Goal: Task Accomplishment & Management: Manage account settings

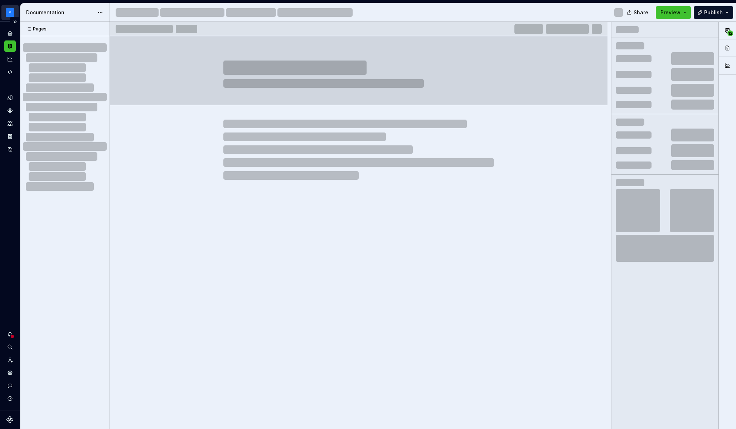
click at [11, 14] on html "Milky way MP Dataset Earth Documentation Share Preview Publish Pages Pages No c…" at bounding box center [368, 214] width 736 height 429
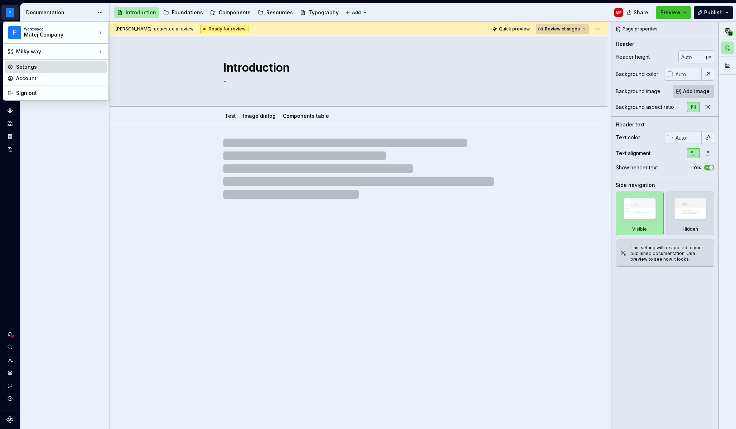
click at [50, 69] on div "Settings" at bounding box center [60, 66] width 88 height 7
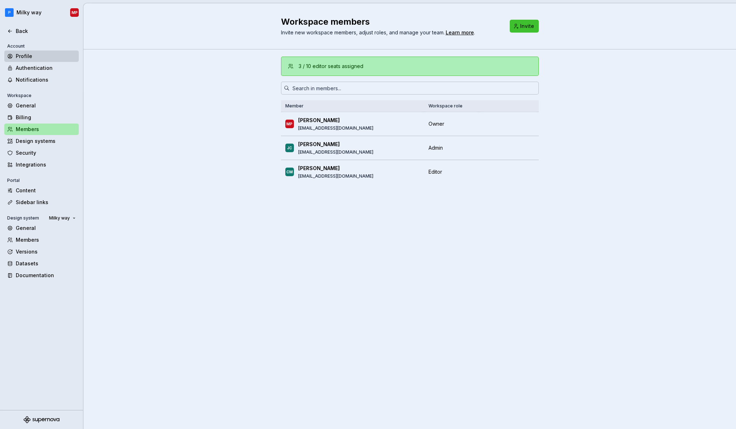
click at [53, 56] on div "Profile" at bounding box center [46, 56] width 60 height 7
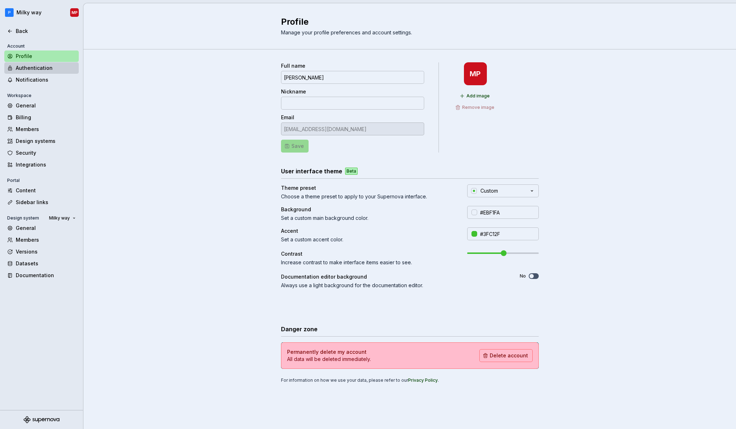
click at [51, 67] on div "Authentication" at bounding box center [46, 67] width 60 height 7
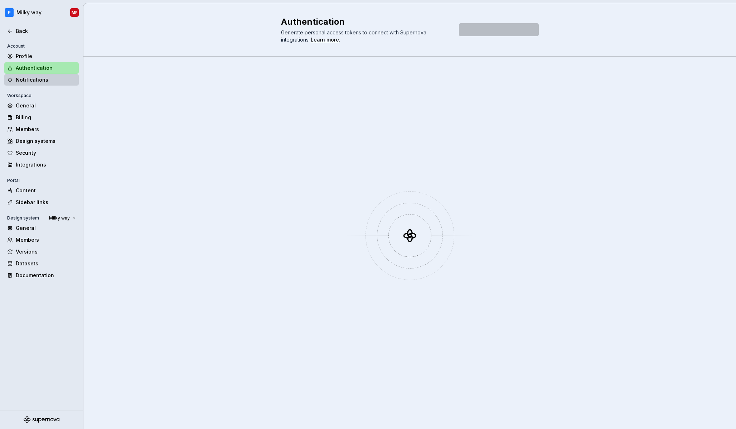
click at [54, 80] on div "Notifications" at bounding box center [46, 79] width 60 height 7
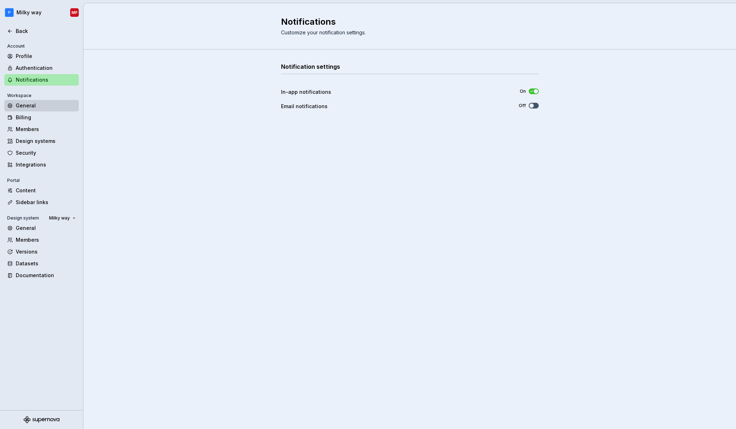
click at [49, 101] on div "General" at bounding box center [41, 105] width 75 height 11
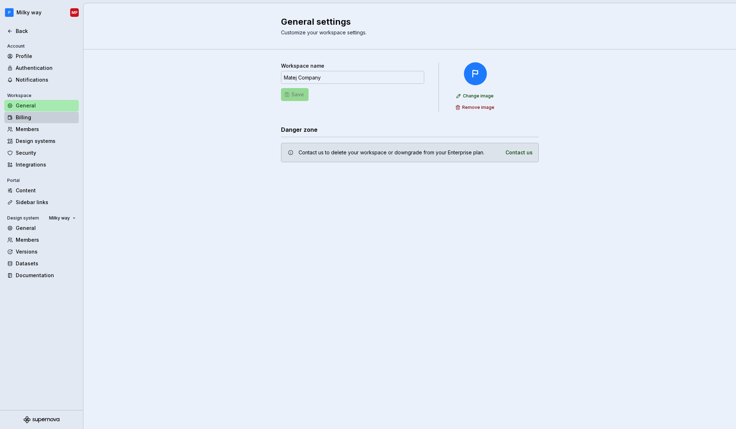
click at [53, 121] on div "Billing" at bounding box center [41, 117] width 75 height 11
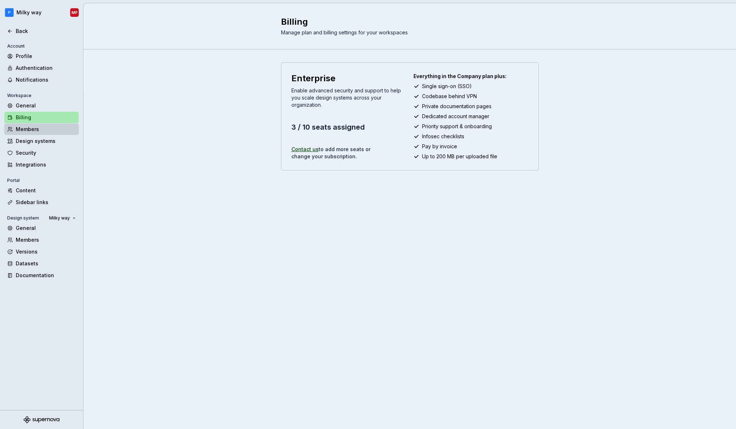
click at [53, 130] on div "Members" at bounding box center [46, 129] width 60 height 7
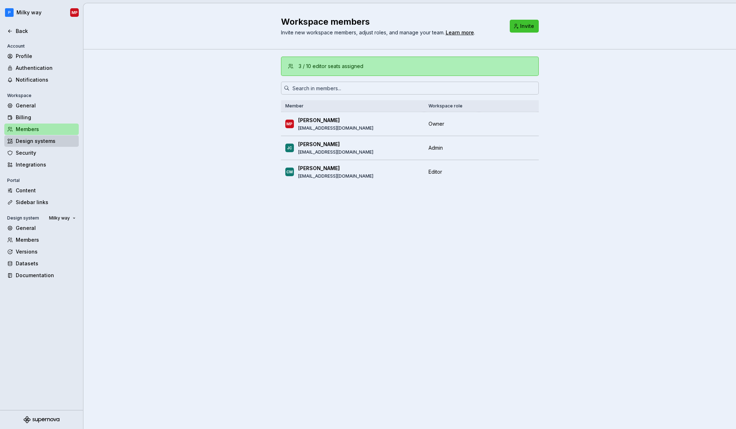
click at [53, 144] on div "Design systems" at bounding box center [46, 141] width 60 height 7
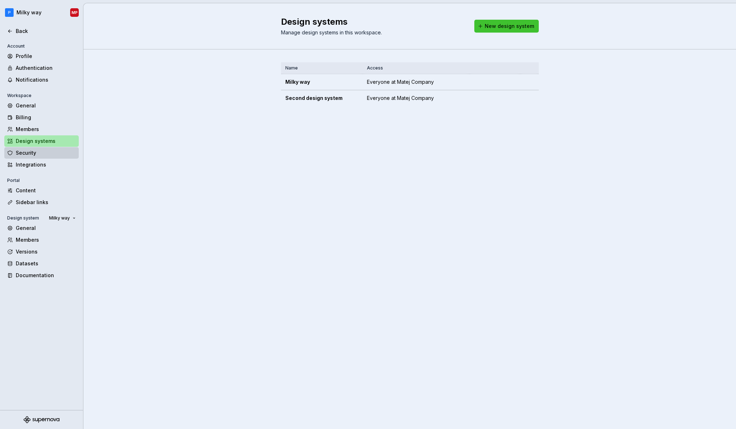
click at [53, 153] on div "Security" at bounding box center [46, 152] width 60 height 7
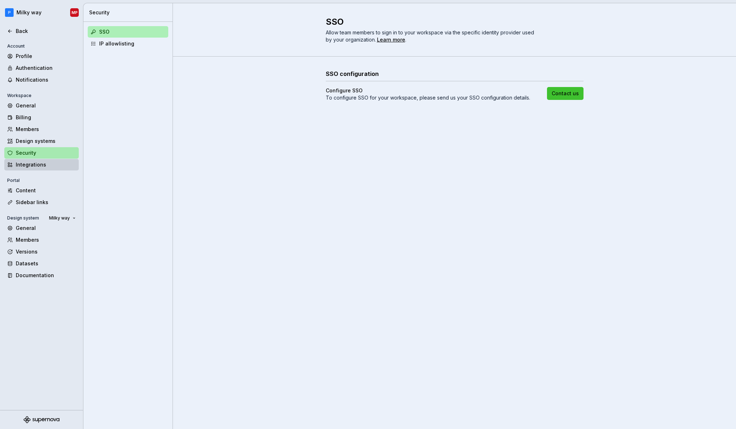
click at [54, 169] on div "Integrations" at bounding box center [41, 164] width 75 height 11
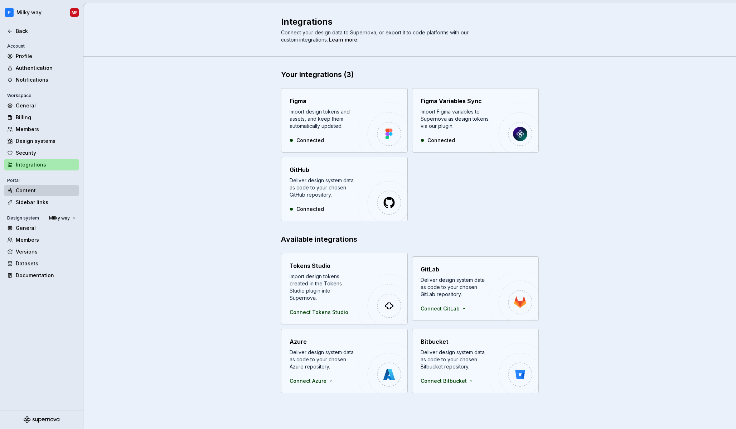
click at [58, 192] on div "Content" at bounding box center [46, 190] width 60 height 7
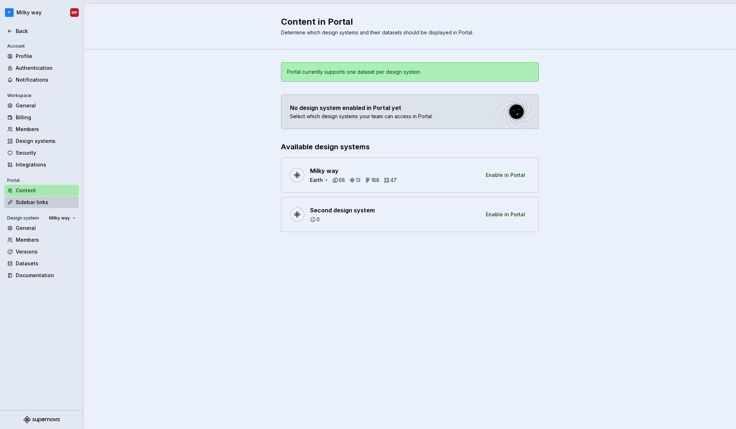
click at [57, 204] on div "Sidebar links" at bounding box center [46, 202] width 60 height 7
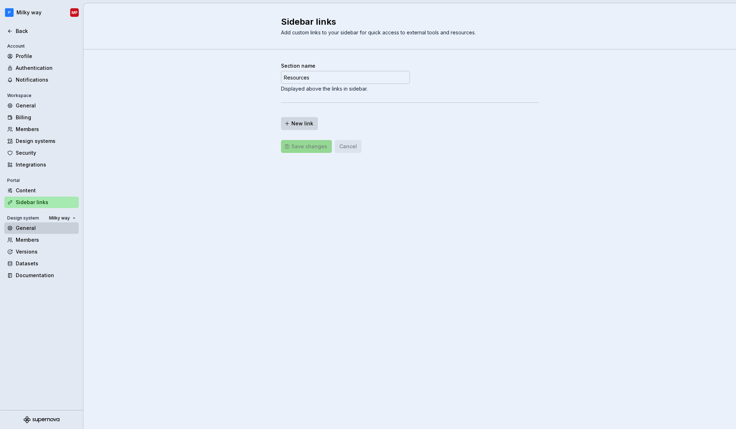
click at [54, 231] on div "General" at bounding box center [46, 228] width 60 height 7
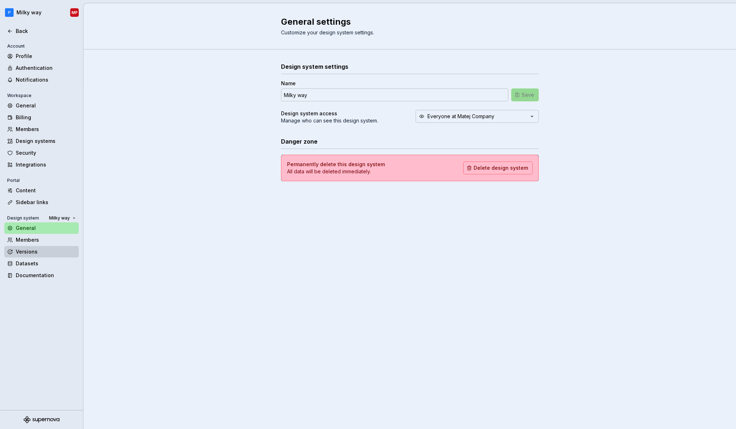
click at [53, 255] on div "Versions" at bounding box center [46, 251] width 60 height 7
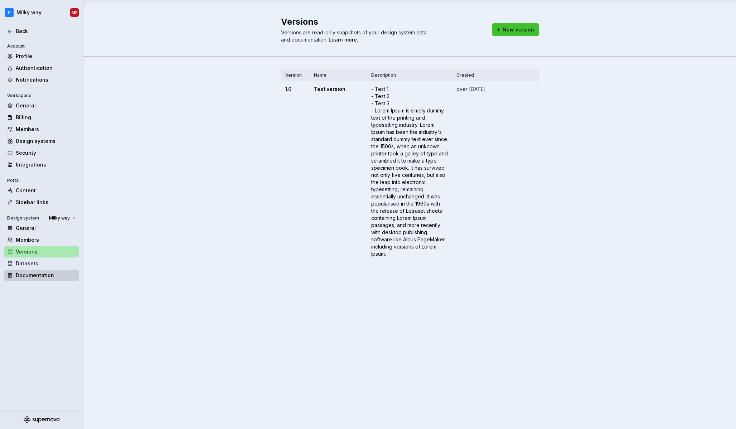
click at [52, 270] on div "Documentation" at bounding box center [41, 275] width 75 height 11
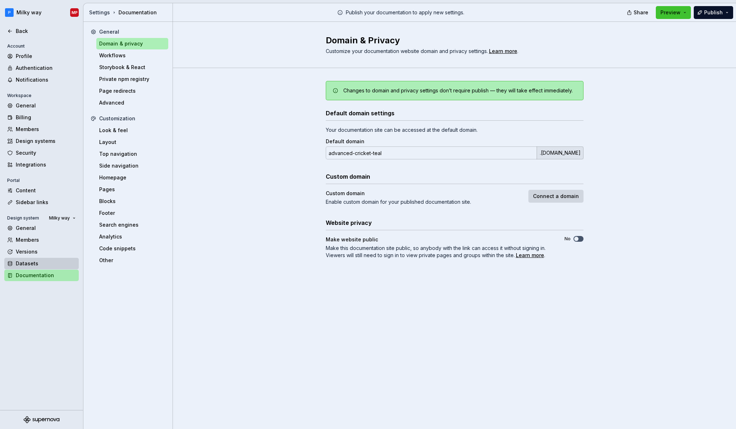
click at [55, 265] on div "Datasets" at bounding box center [46, 263] width 60 height 7
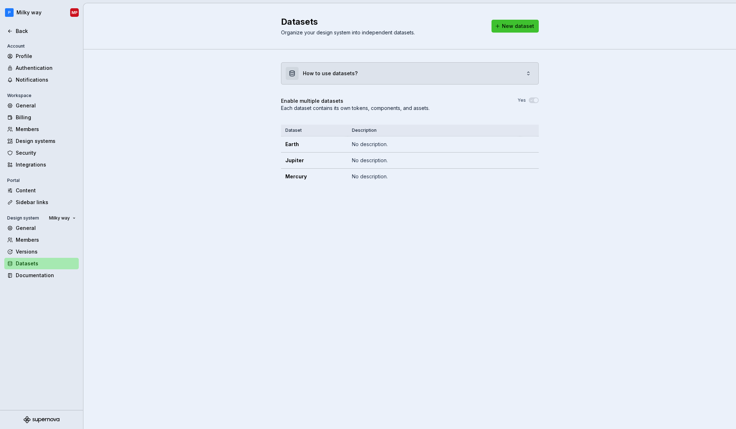
click at [509, 77] on div "How to use datasets?" at bounding box center [410, 73] width 257 height 21
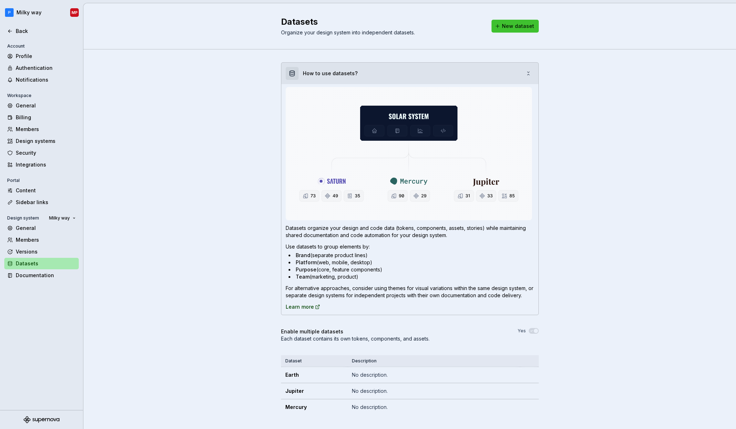
click at [508, 73] on div "How to use datasets?" at bounding box center [410, 73] width 257 height 21
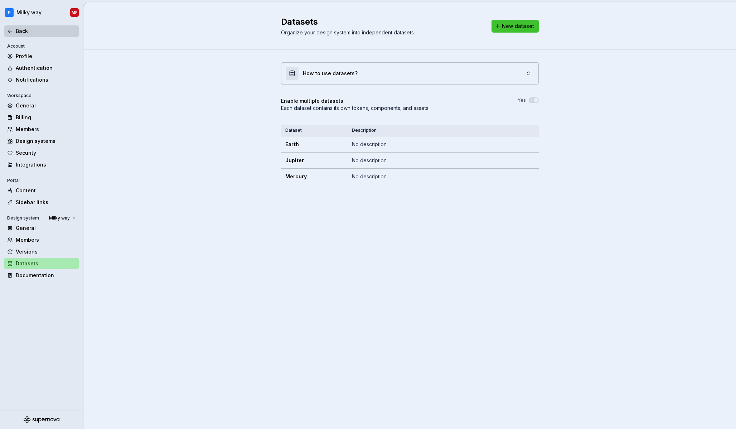
click at [37, 33] on div "Back" at bounding box center [46, 31] width 60 height 7
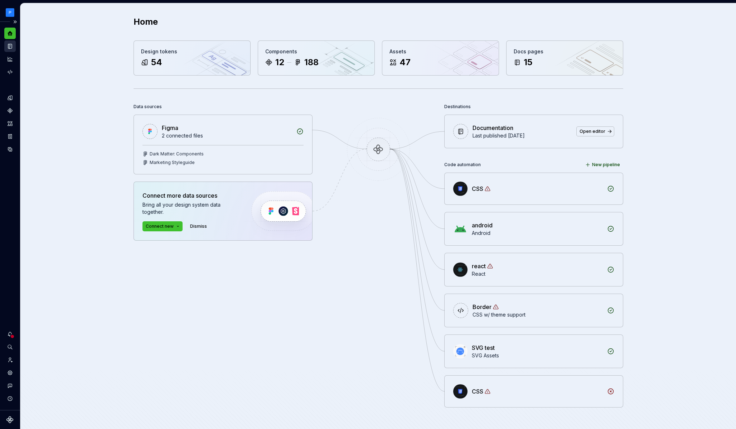
click at [10, 44] on icon "Documentation" at bounding box center [10, 46] width 3 height 4
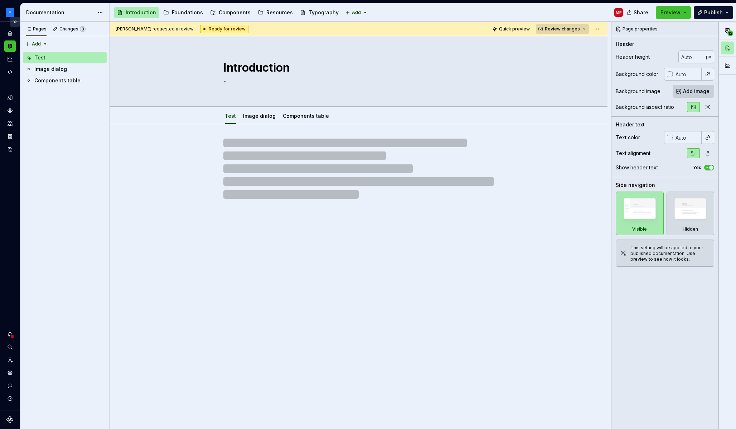
click at [16, 22] on button "Expand sidebar" at bounding box center [15, 22] width 10 height 10
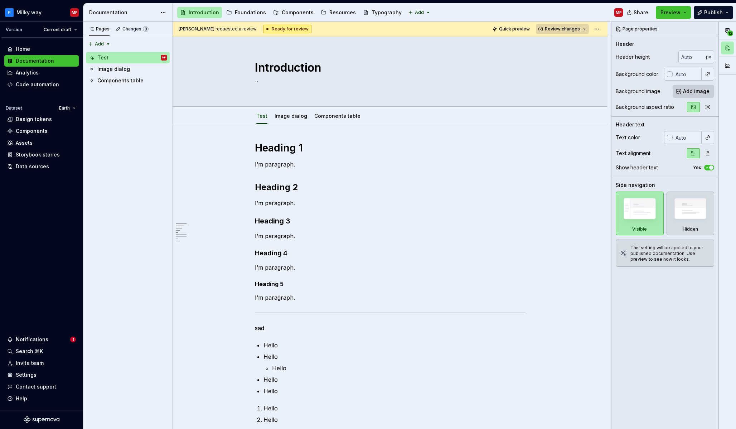
click at [166, 12] on html "Milky way MP Version Current draft Home Documentation Analytics Code automation…" at bounding box center [368, 214] width 736 height 429
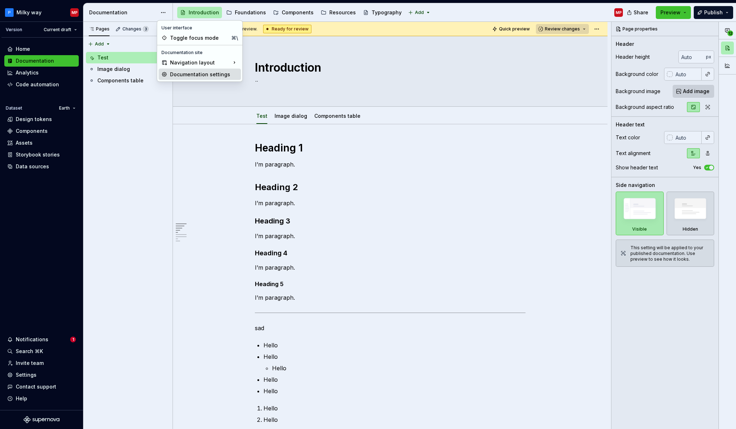
click at [223, 76] on div "Documentation settings" at bounding box center [204, 74] width 68 height 7
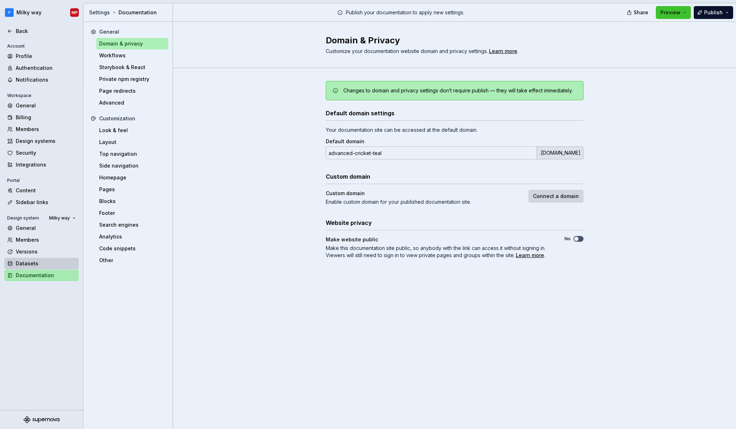
click at [46, 267] on div "Datasets" at bounding box center [46, 263] width 60 height 7
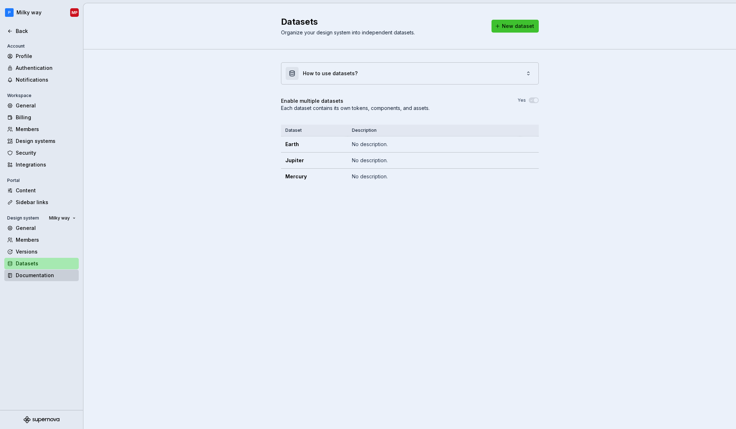
click at [47, 279] on div "Documentation" at bounding box center [46, 275] width 60 height 7
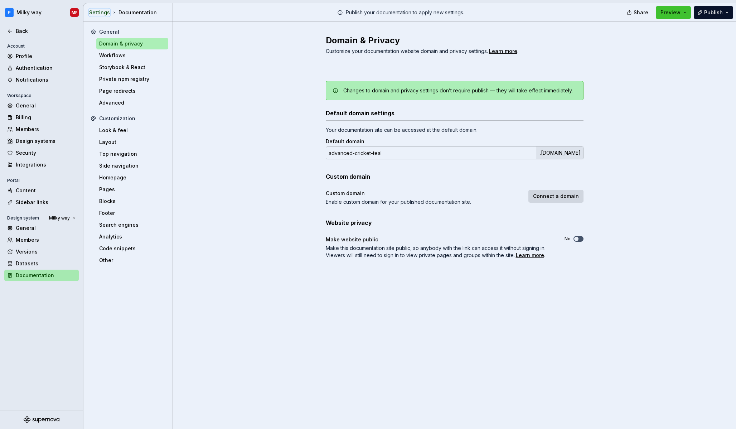
click at [98, 11] on div "Settings" at bounding box center [99, 12] width 21 height 7
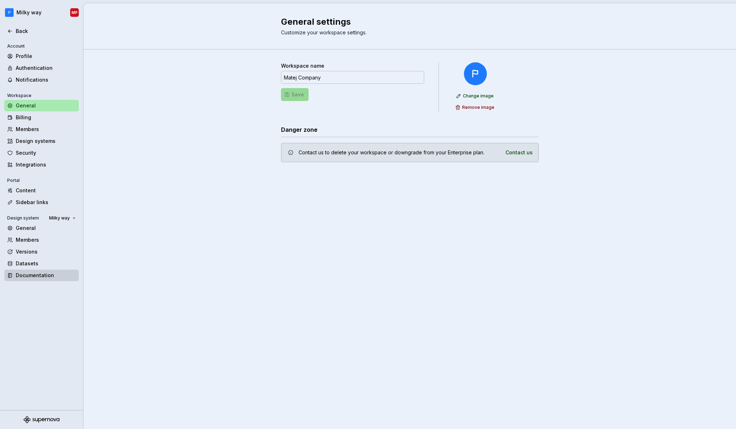
drag, startPoint x: 54, startPoint y: 278, endPoint x: 58, endPoint y: 277, distance: 4.4
click at [54, 278] on div "Documentation" at bounding box center [46, 275] width 60 height 7
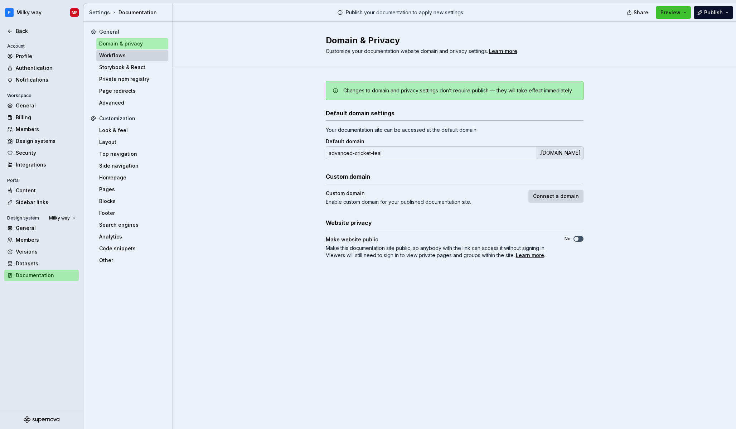
drag, startPoint x: 133, startPoint y: 54, endPoint x: 134, endPoint y: 58, distance: 4.4
click at [132, 54] on div "Workflows" at bounding box center [132, 55] width 66 height 7
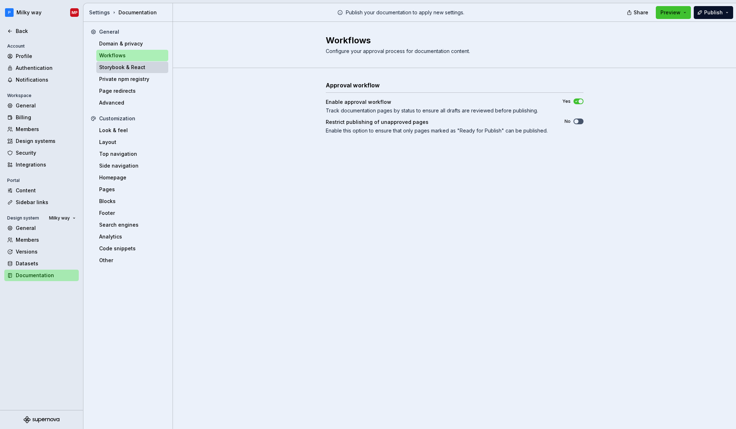
click at [136, 67] on div "Storybook & React" at bounding box center [132, 67] width 66 height 7
type textarea "*"
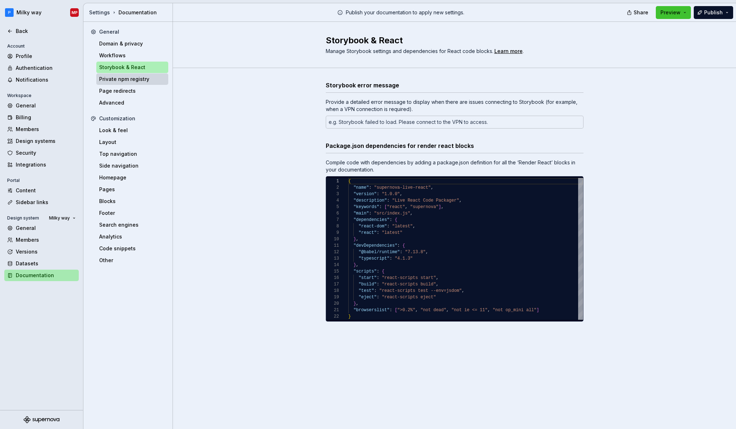
click at [135, 82] on div "Private npm registry" at bounding box center [132, 79] width 66 height 7
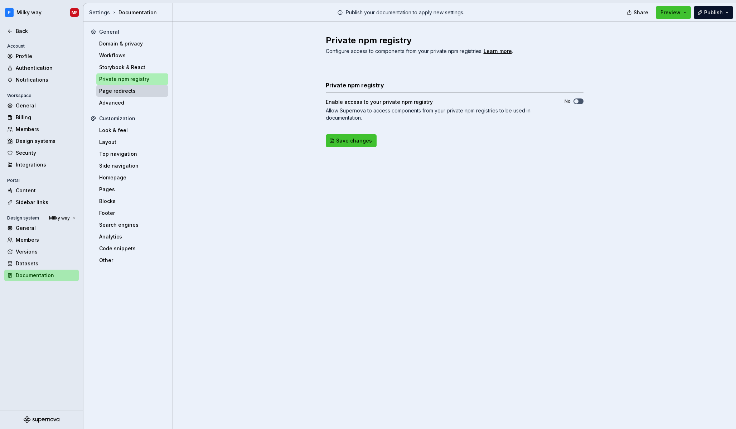
click at [133, 92] on div "Page redirects" at bounding box center [132, 90] width 66 height 7
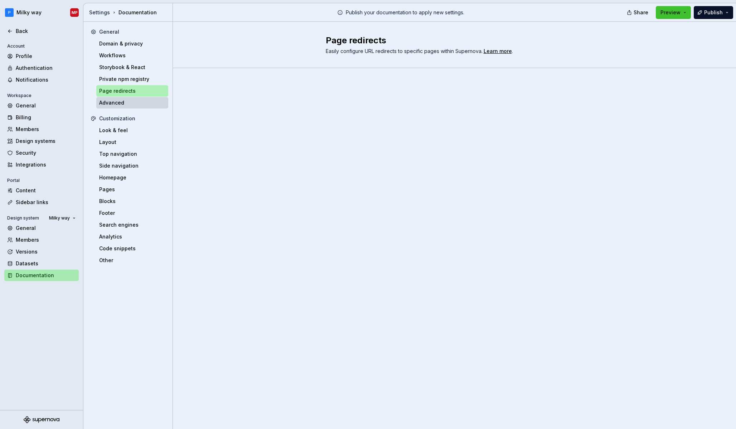
click at [129, 105] on div "Advanced" at bounding box center [132, 102] width 66 height 7
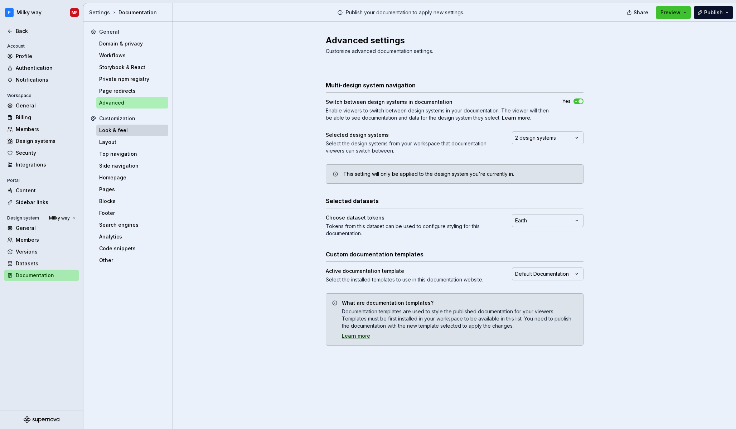
click at [138, 130] on div "Look & feel" at bounding box center [132, 130] width 66 height 7
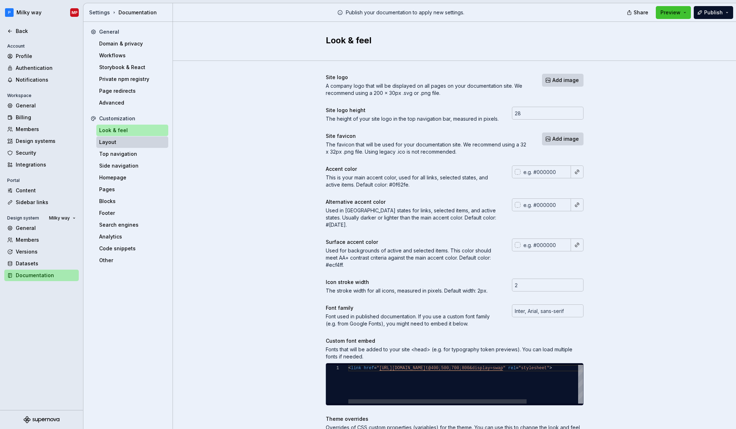
click at [138, 141] on div "Layout" at bounding box center [132, 142] width 66 height 7
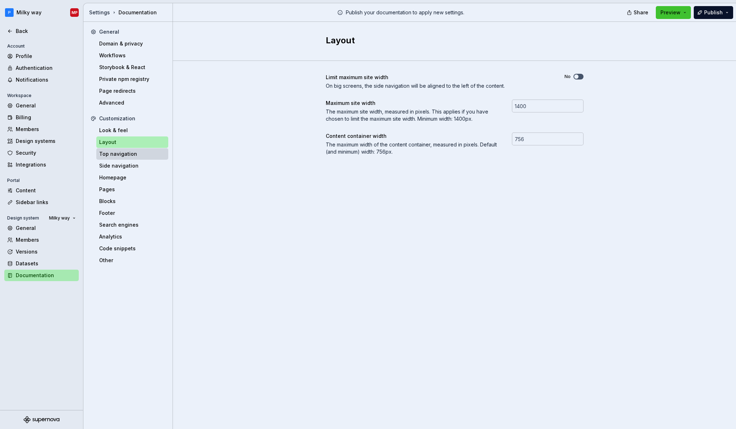
click at [136, 152] on div "Top navigation" at bounding box center [132, 153] width 66 height 7
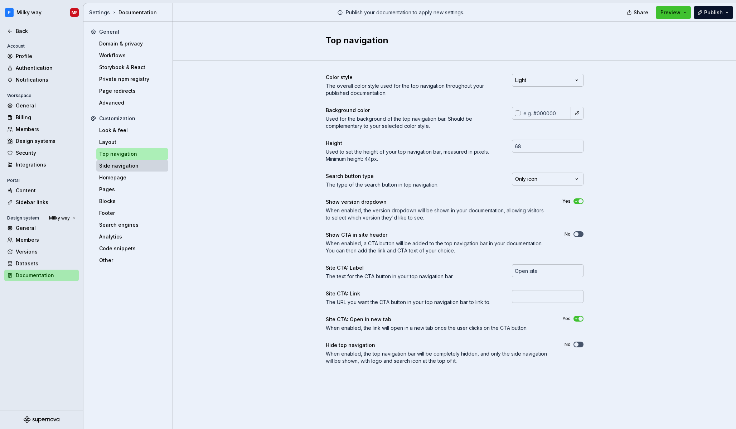
click at [137, 163] on div "Side navigation" at bounding box center [132, 165] width 66 height 7
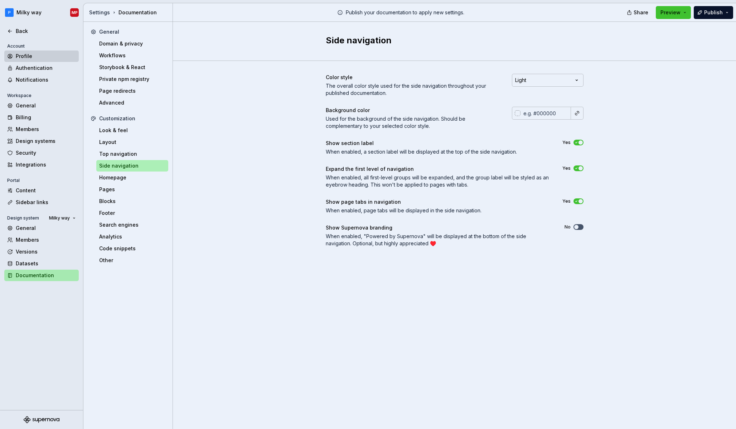
click at [36, 59] on div "Profile" at bounding box center [46, 56] width 60 height 7
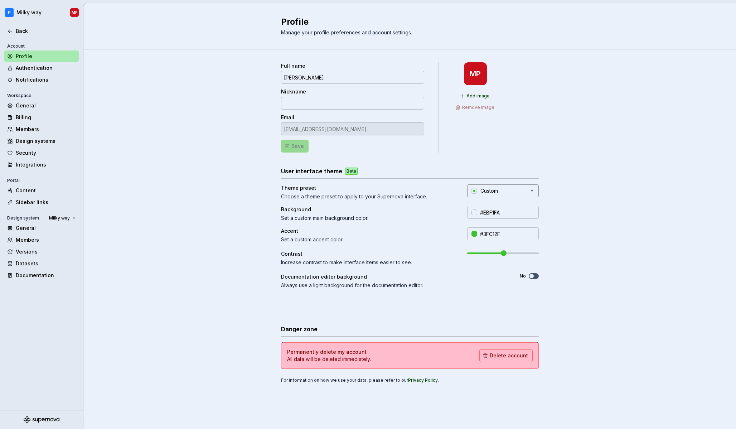
click at [500, 190] on button "Custom" at bounding box center [503, 190] width 72 height 13
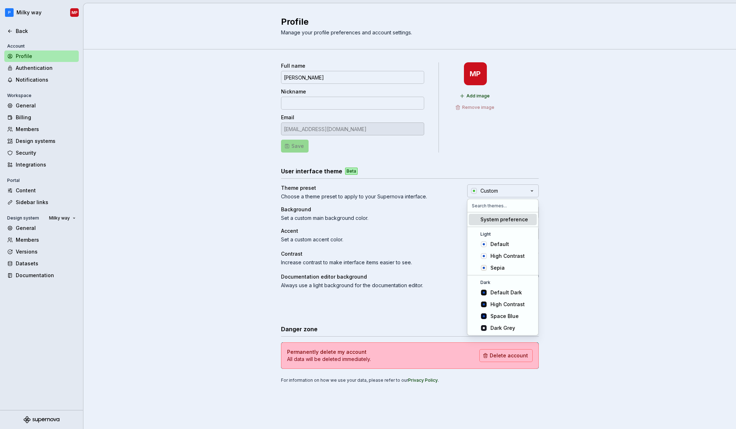
click at [516, 223] on span "System preference" at bounding box center [503, 219] width 68 height 11
type input "#FBFCFE"
type input "#104FC6"
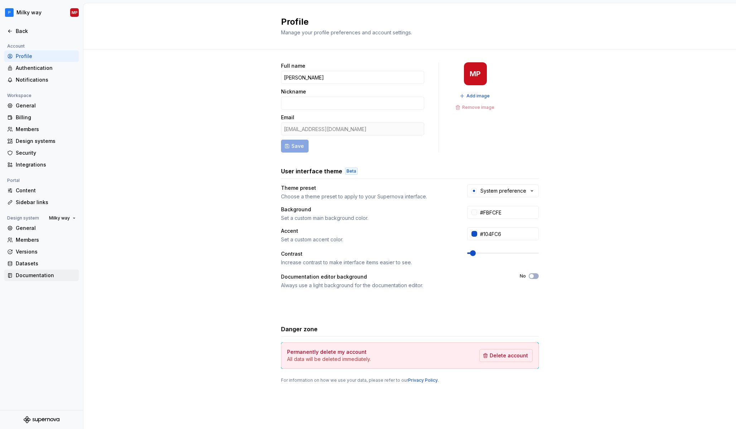
click at [49, 274] on div "Documentation" at bounding box center [46, 275] width 60 height 7
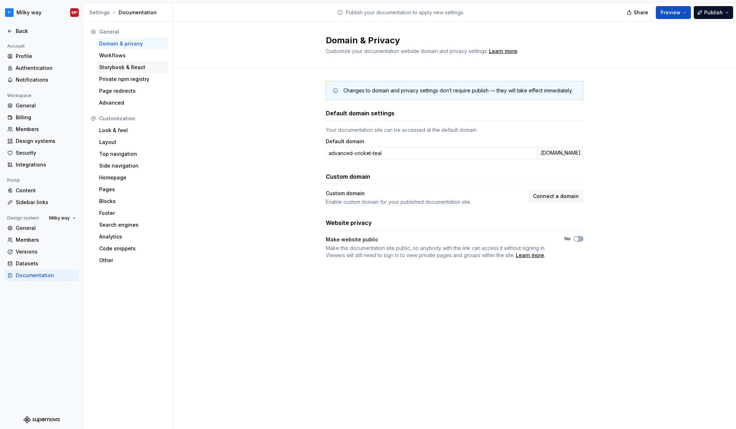
click at [143, 67] on div "Storybook & React" at bounding box center [132, 67] width 66 height 7
type textarea "*"
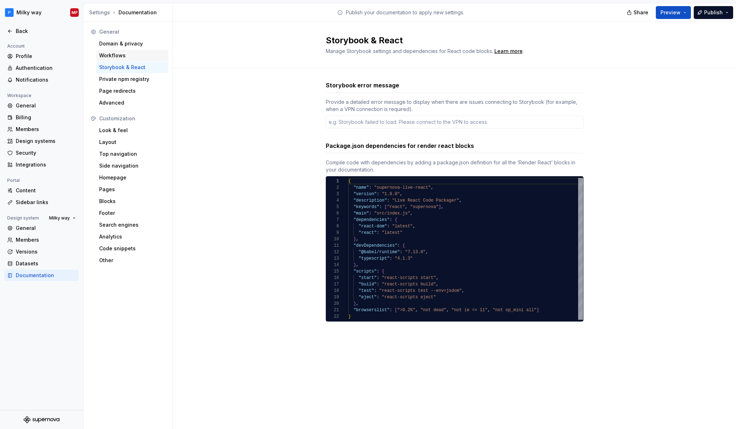
click at [139, 57] on div "Workflows" at bounding box center [132, 55] width 66 height 7
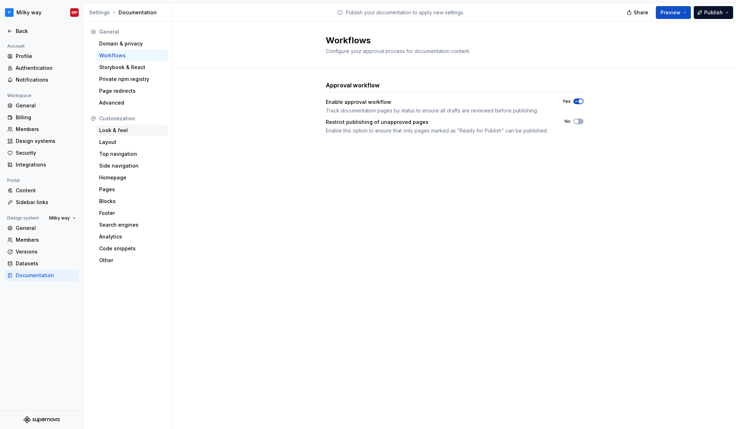
click at [132, 126] on div "Look & feel" at bounding box center [132, 130] width 72 height 11
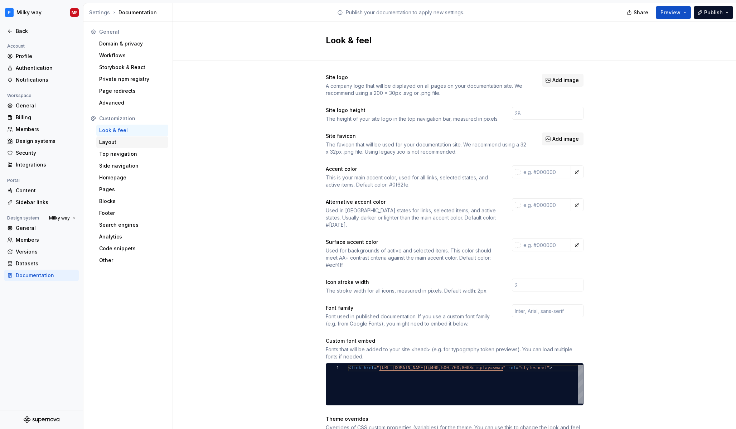
click at [135, 146] on div "Layout" at bounding box center [132, 141] width 72 height 11
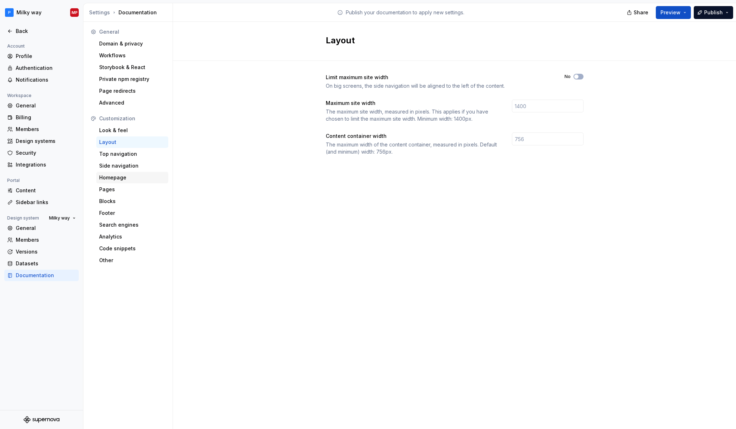
click at [132, 175] on div "Homepage" at bounding box center [132, 177] width 66 height 7
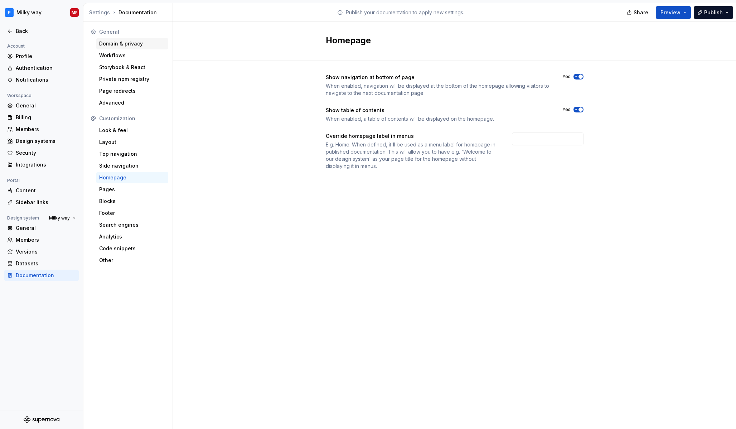
click at [138, 45] on div "Domain & privacy" at bounding box center [132, 43] width 66 height 7
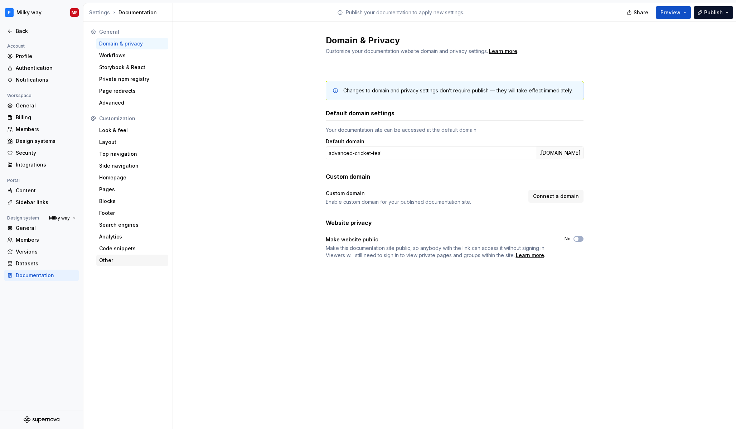
click at [122, 261] on div "Other" at bounding box center [132, 260] width 66 height 7
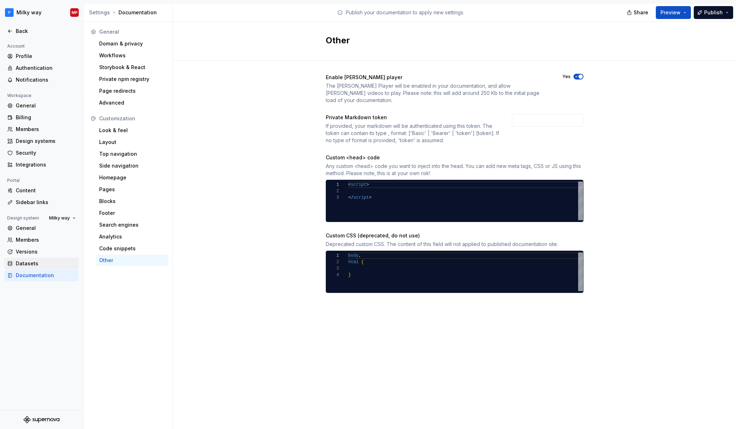
click at [58, 263] on div "Datasets" at bounding box center [46, 263] width 60 height 7
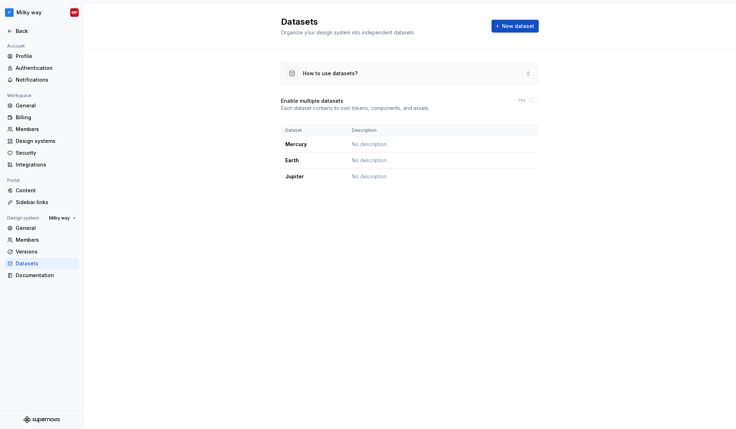
click at [491, 80] on div "How to use datasets?" at bounding box center [410, 73] width 257 height 21
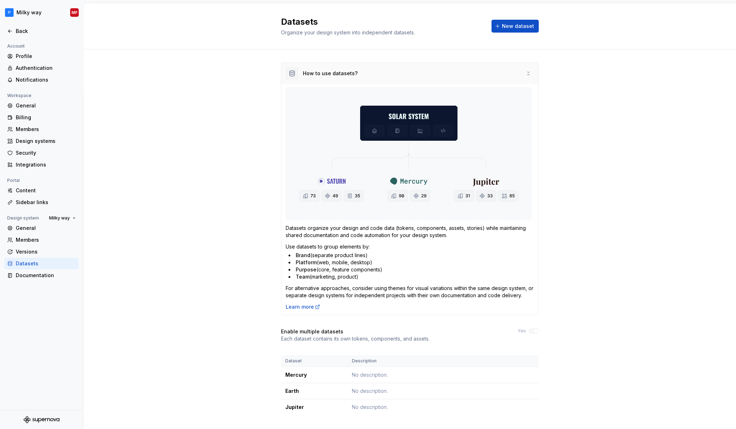
click at [518, 69] on div "How to use datasets?" at bounding box center [410, 73] width 257 height 21
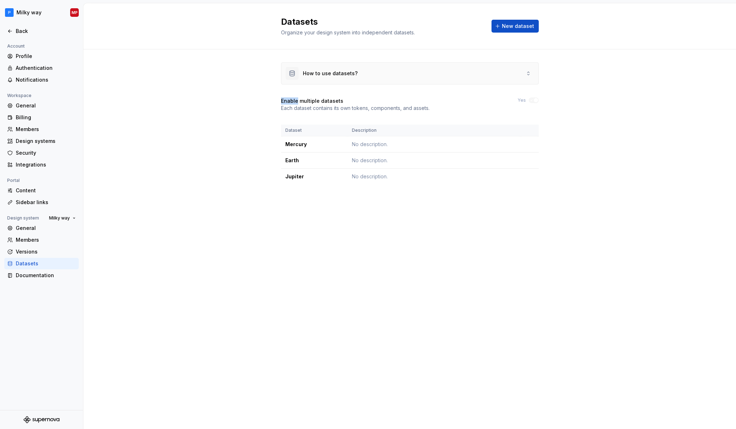
click at [518, 69] on div "How to use datasets?" at bounding box center [410, 73] width 257 height 21
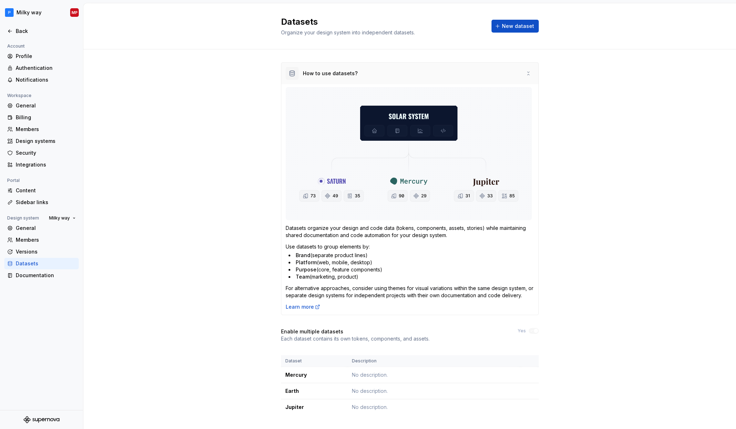
click at [510, 77] on div "How to use datasets?" at bounding box center [410, 73] width 257 height 21
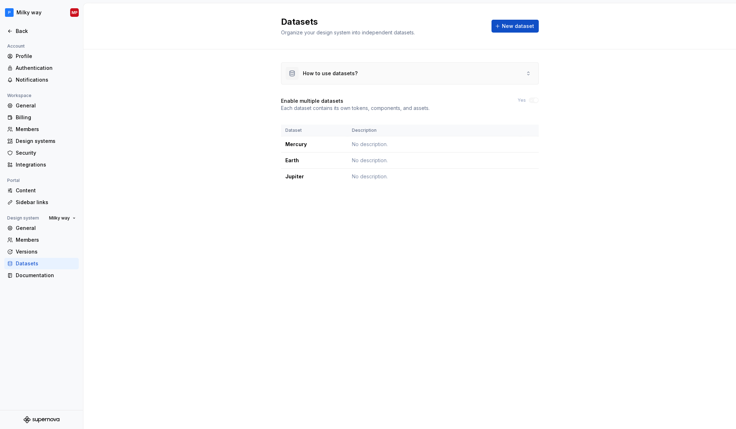
click at [461, 78] on div "How to use datasets?" at bounding box center [410, 73] width 257 height 21
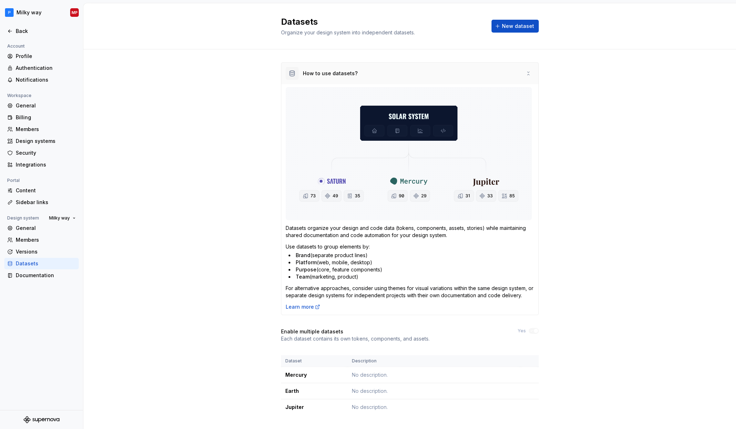
click at [461, 78] on div "How to use datasets?" at bounding box center [410, 73] width 257 height 21
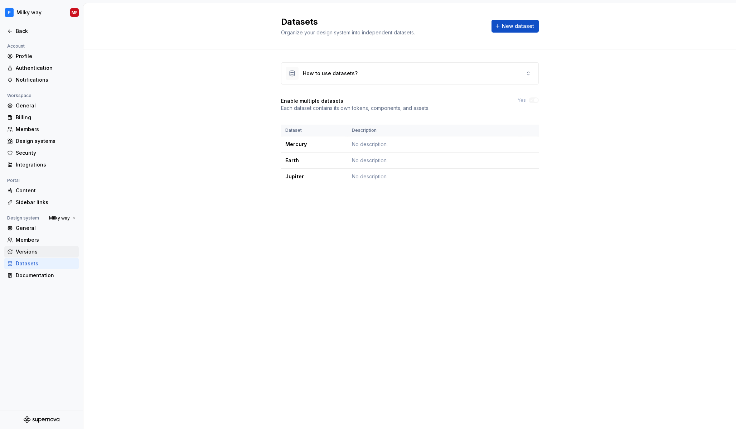
click at [42, 251] on div "Versions" at bounding box center [46, 251] width 60 height 7
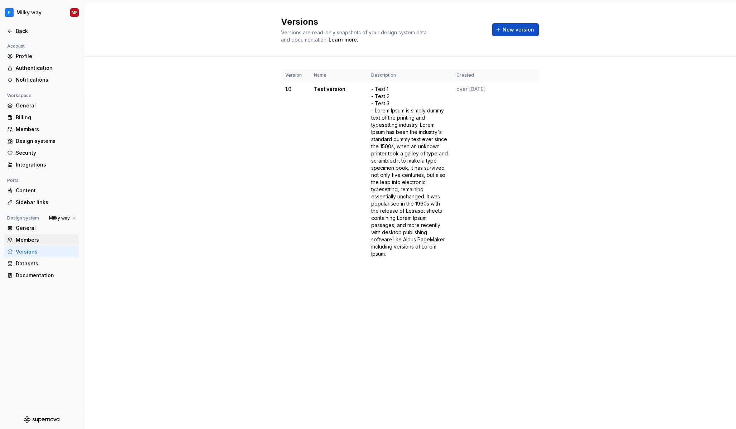
click at [45, 236] on div "Members" at bounding box center [41, 239] width 75 height 11
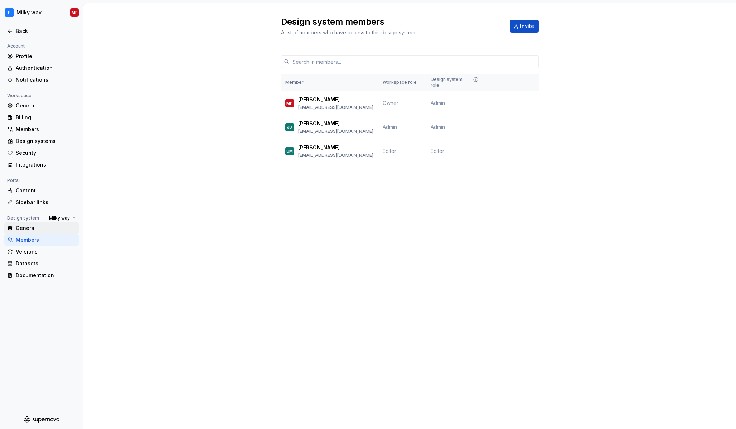
click at [46, 228] on div "General" at bounding box center [46, 228] width 60 height 7
